Goal: Task Accomplishment & Management: Manage account settings

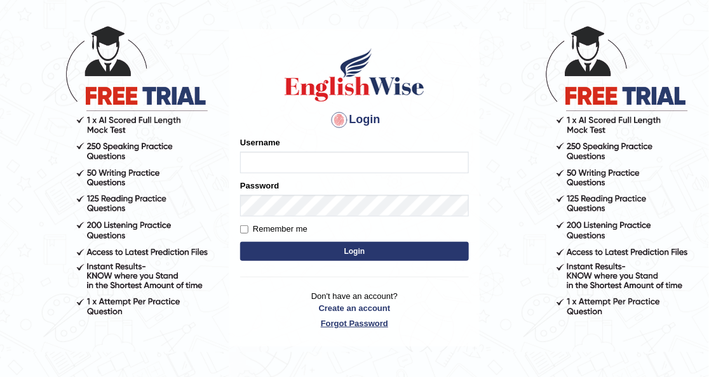
click at [341, 324] on link "Forgot Password" at bounding box center [354, 324] width 229 height 12
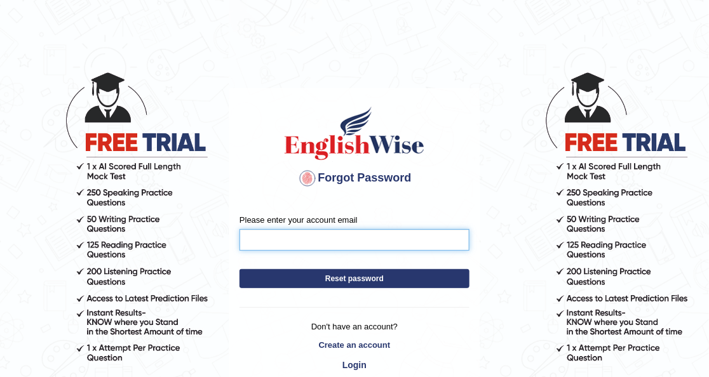
click at [306, 238] on input "Please enter your account email" at bounding box center [355, 240] width 230 height 22
type input "pandirisha03@gmail.com"
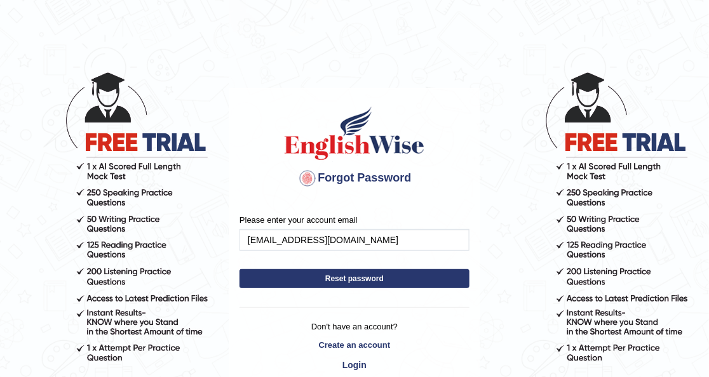
click at [317, 277] on button "Reset password" at bounding box center [355, 278] width 230 height 19
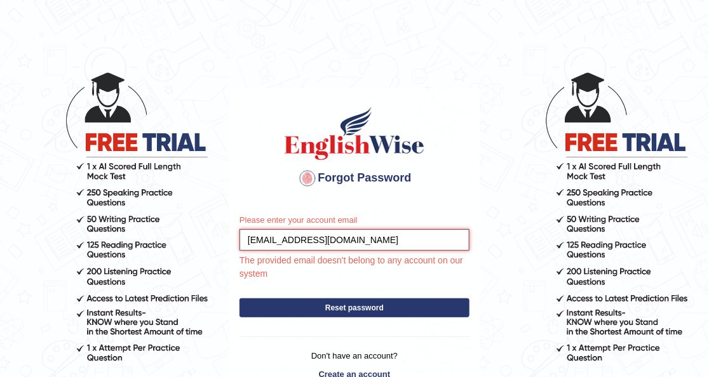
click at [273, 239] on input "[EMAIL_ADDRESS][DOMAIN_NAME]" at bounding box center [355, 240] width 230 height 22
type input "panditisha03@gmail.com"
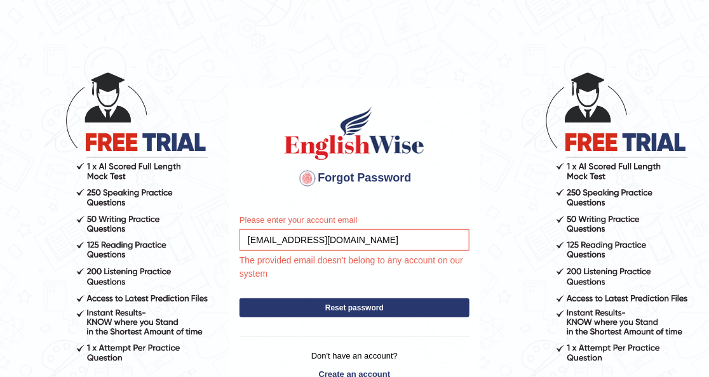
click at [355, 310] on button "Reset password" at bounding box center [355, 308] width 230 height 19
